Goal: Information Seeking & Learning: Understand process/instructions

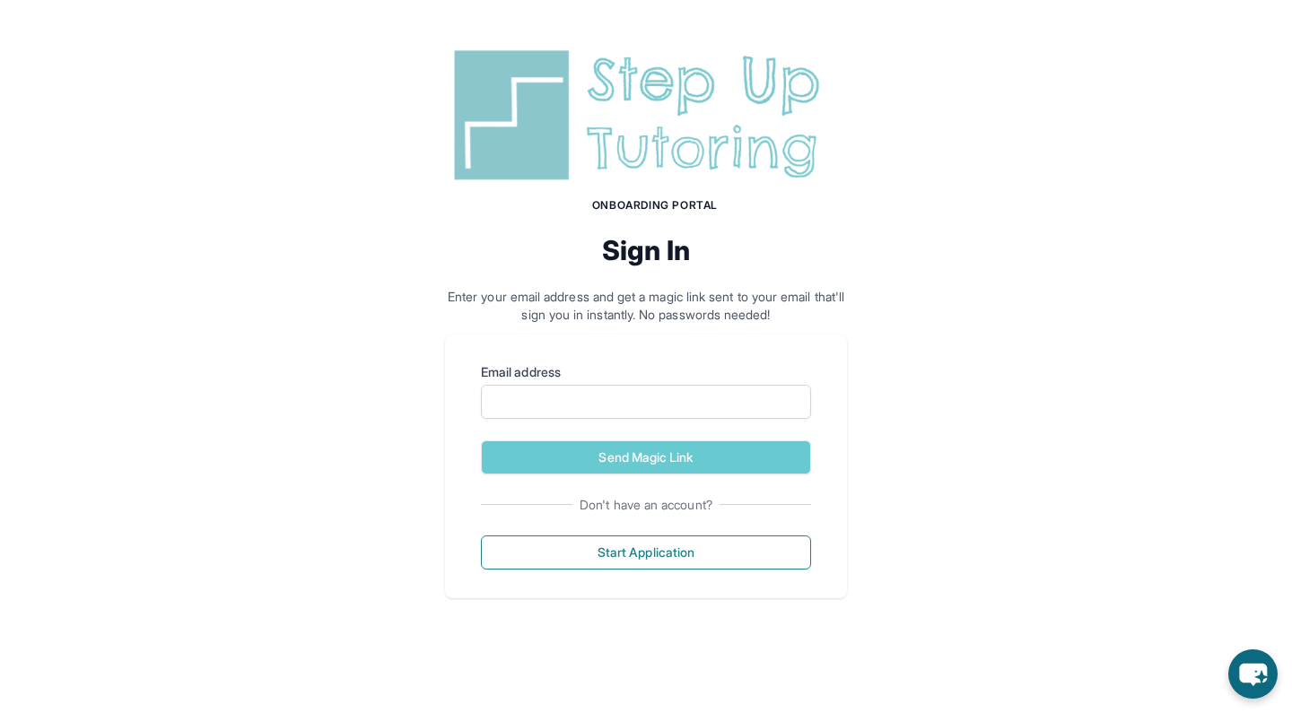
click at [677, 441] on button "Send Magic Link" at bounding box center [646, 458] width 330 height 34
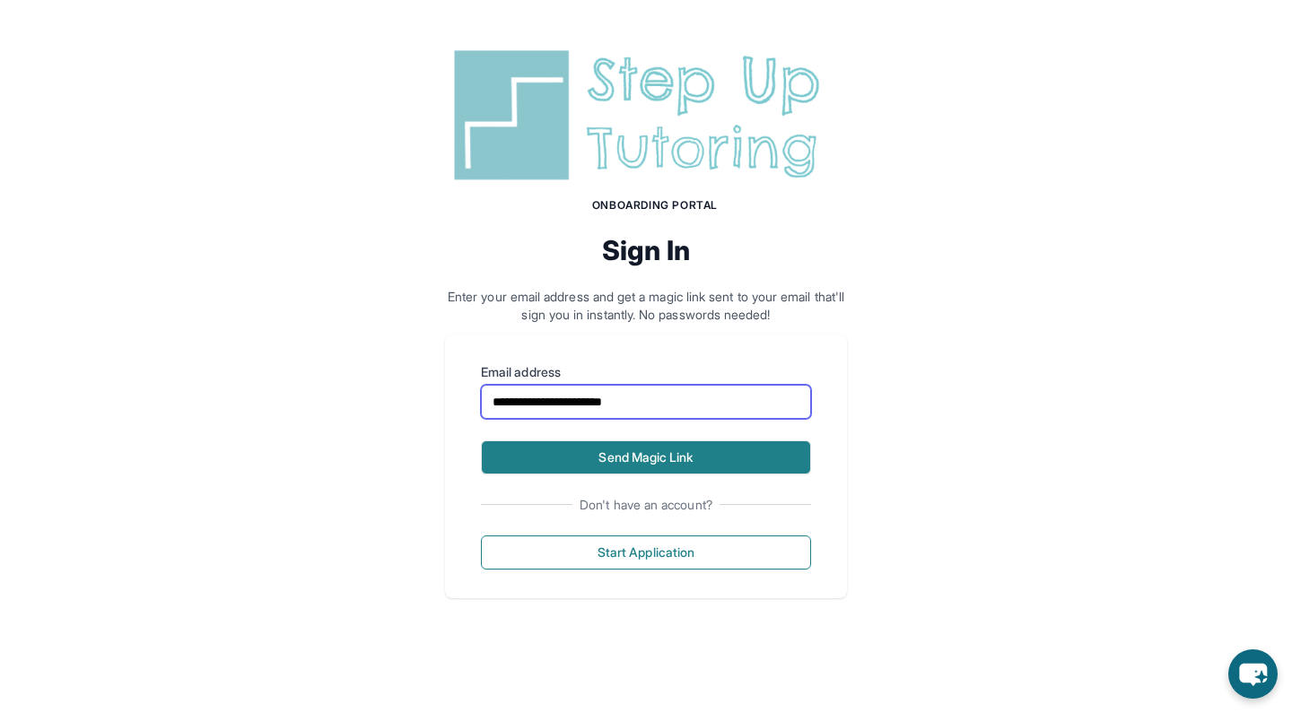
type input "**********"
click at [584, 441] on button "Send Magic Link" at bounding box center [646, 458] width 330 height 34
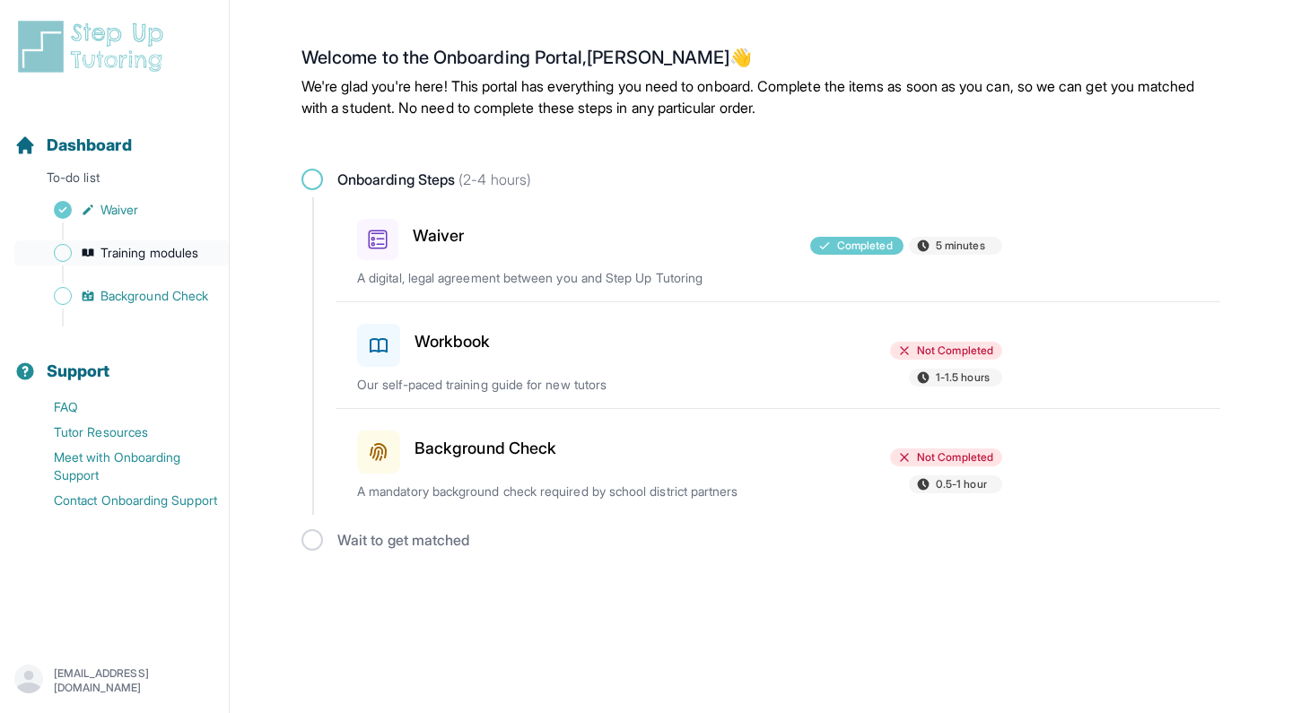
click at [158, 259] on span "Training modules" at bounding box center [149, 253] width 98 height 18
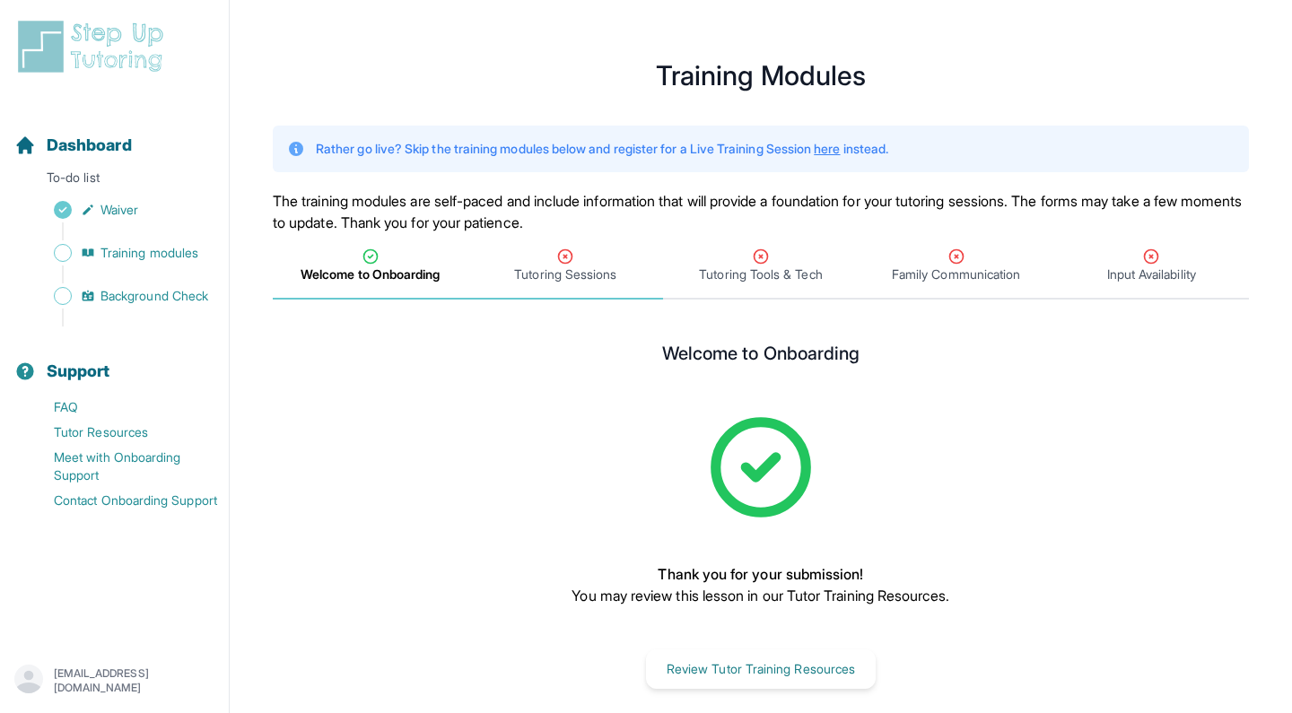
click at [589, 280] on span "Tutoring Sessions" at bounding box center [565, 275] width 102 height 18
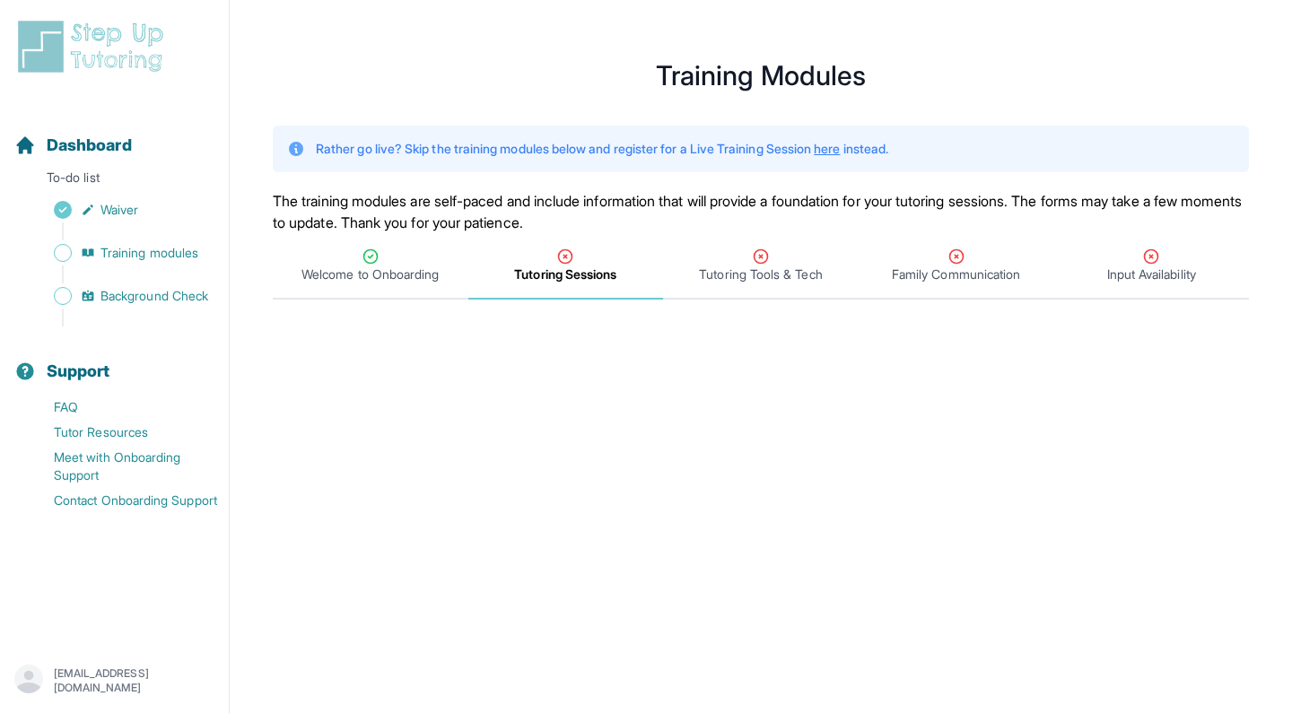
click at [840, 147] on link "here" at bounding box center [827, 148] width 26 height 15
